Goal: Find specific page/section: Find specific page/section

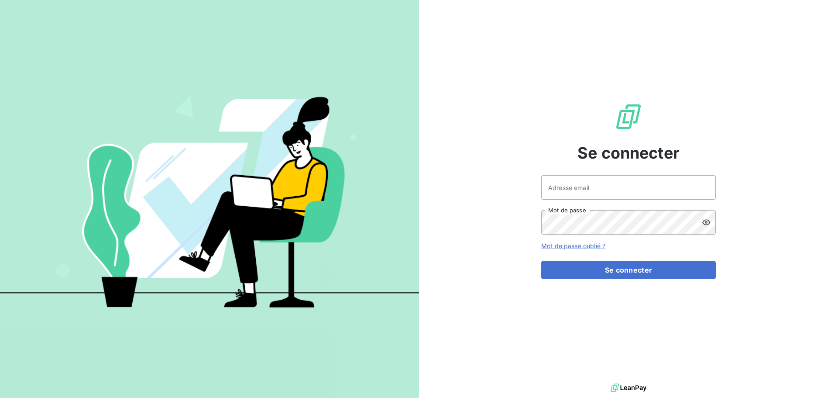
click at [0, 0] on div at bounding box center [0, 0] width 0 height 0
type input "[EMAIL_ADDRESS][DOMAIN_NAME]"
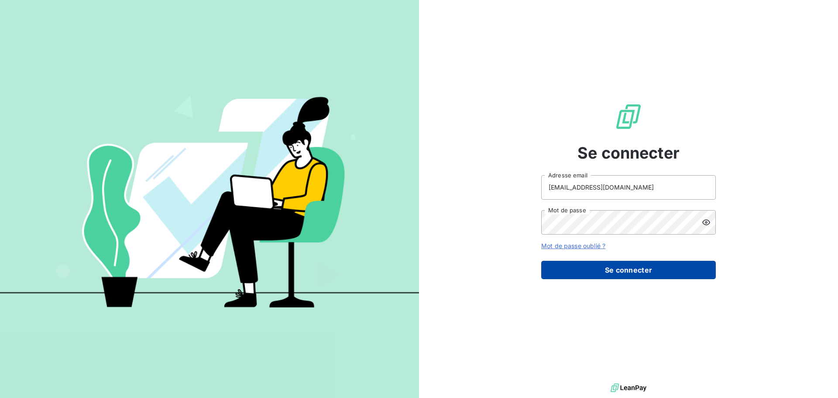
click at [637, 269] on button "Se connecter" at bounding box center [628, 270] width 175 height 18
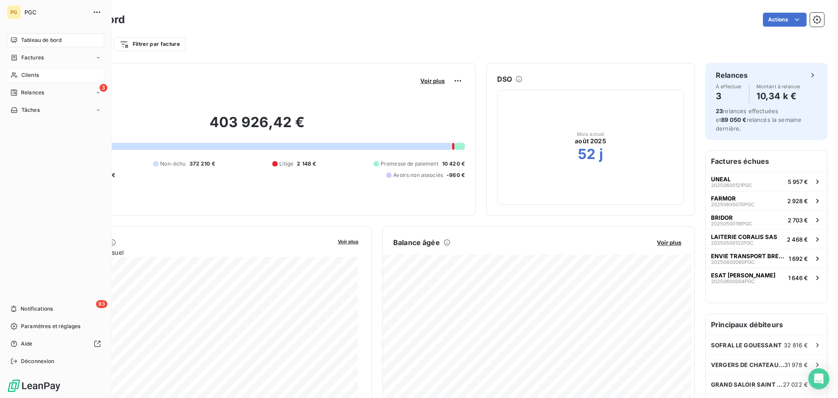
click at [30, 75] on span "Clients" at bounding box center [29, 75] width 17 height 8
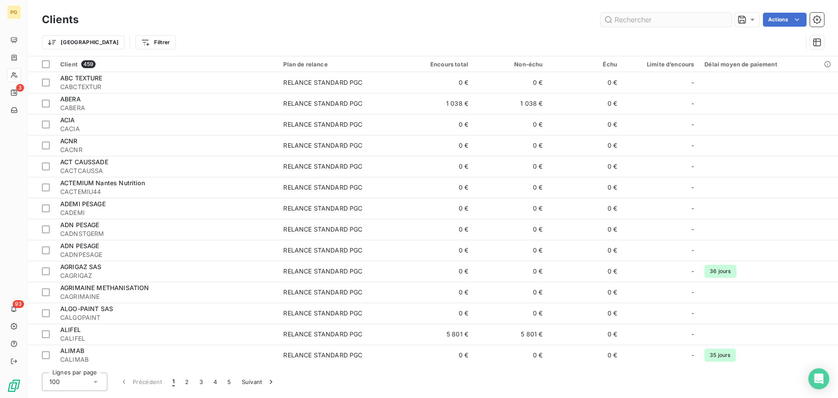
click at [637, 18] on input "text" at bounding box center [666, 20] width 131 height 14
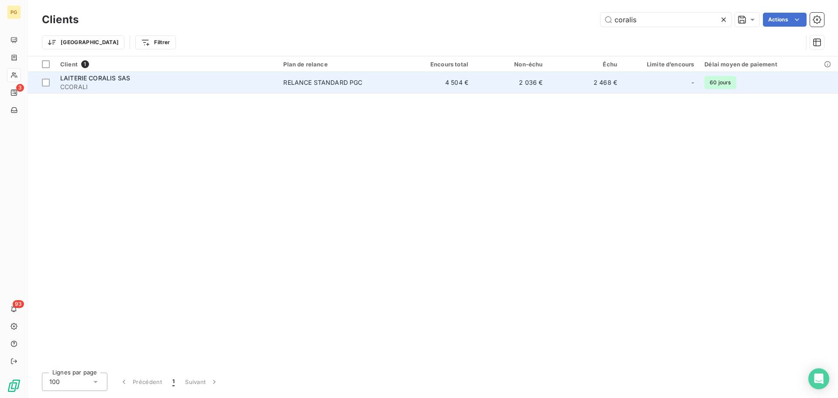
type input "coralis"
click at [153, 84] on span "CCORALI" at bounding box center [166, 87] width 213 height 9
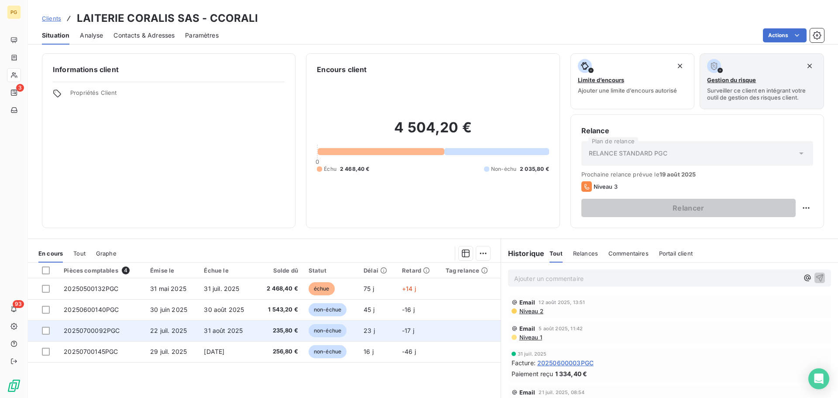
click at [245, 332] on td "31 août 2025" at bounding box center [227, 330] width 57 height 21
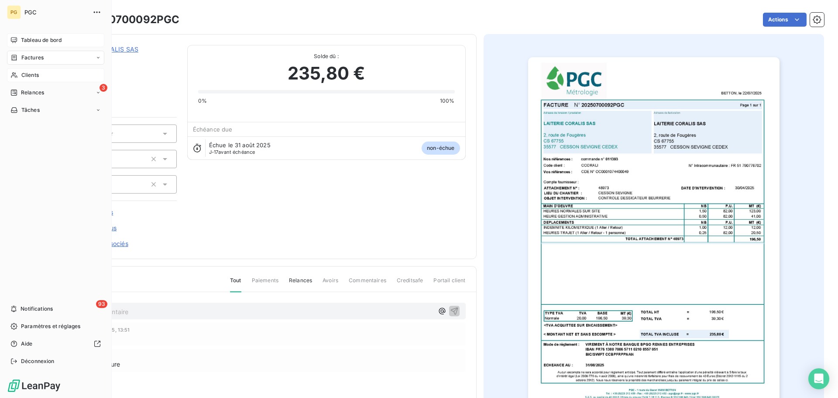
click at [34, 39] on span "Tableau de bord" at bounding box center [41, 40] width 41 height 8
